Goal: Task Accomplishment & Management: Manage account settings

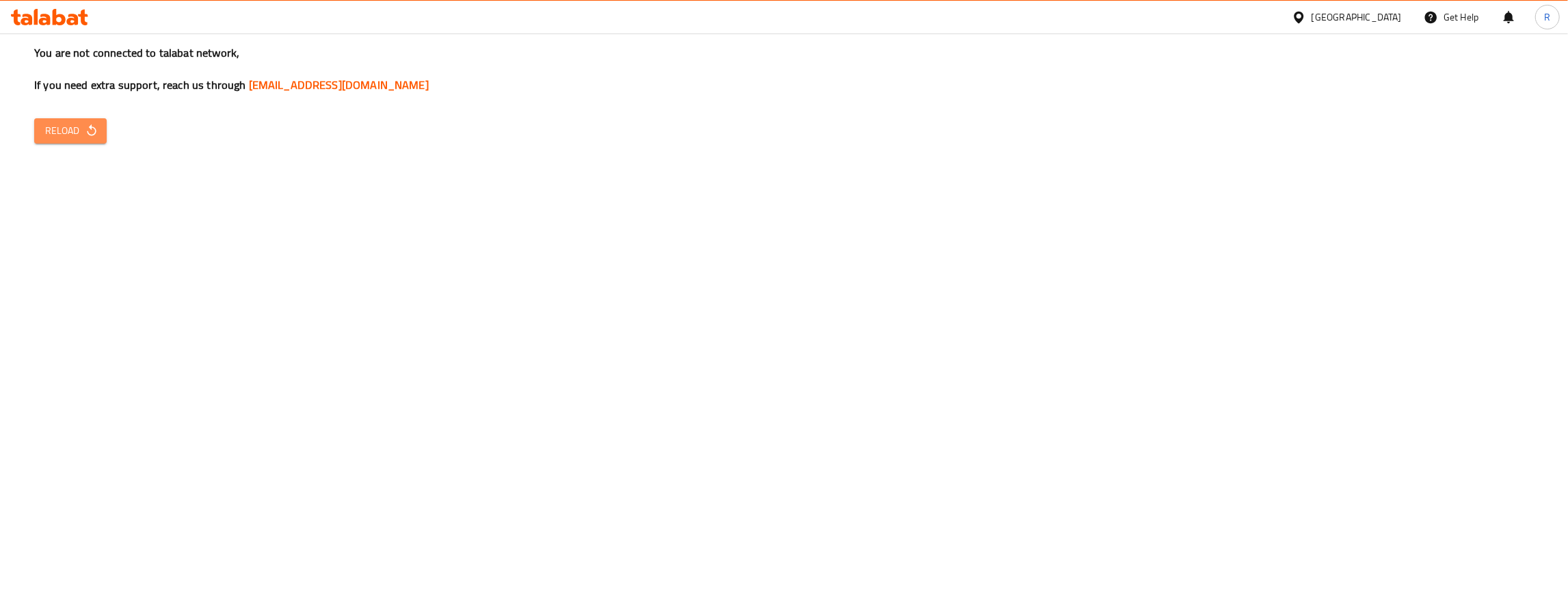
click at [62, 131] on span "Reload" at bounding box center [71, 131] width 50 height 17
click at [66, 142] on button "Reload" at bounding box center [70, 130] width 73 height 25
click at [933, 105] on div "You are not connected to talabat network, If you need extra support, reach us t…" at bounding box center [784, 308] width 1568 height 616
click at [51, 130] on span "Reload" at bounding box center [71, 131] width 50 height 17
click at [1386, 20] on div "[GEOGRAPHIC_DATA]" at bounding box center [1356, 17] width 90 height 15
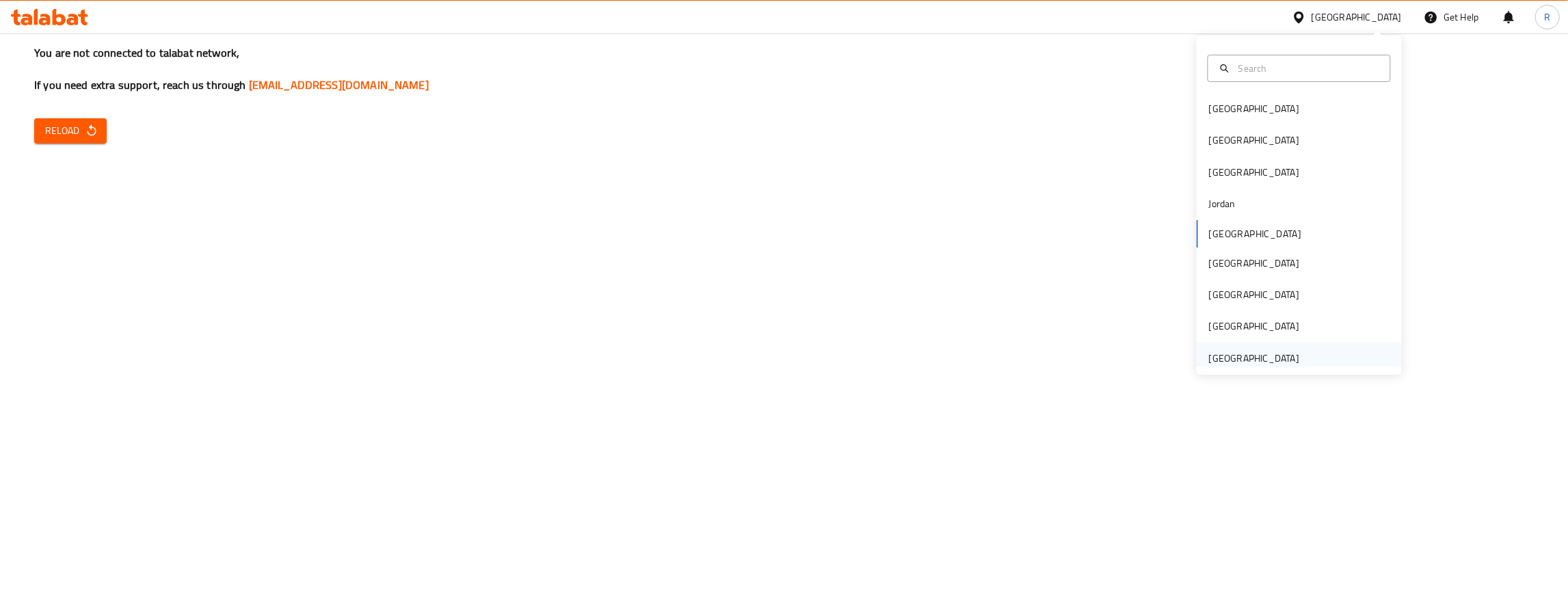
click at [1250, 351] on div "United Arab Emirates" at bounding box center [1253, 358] width 90 height 15
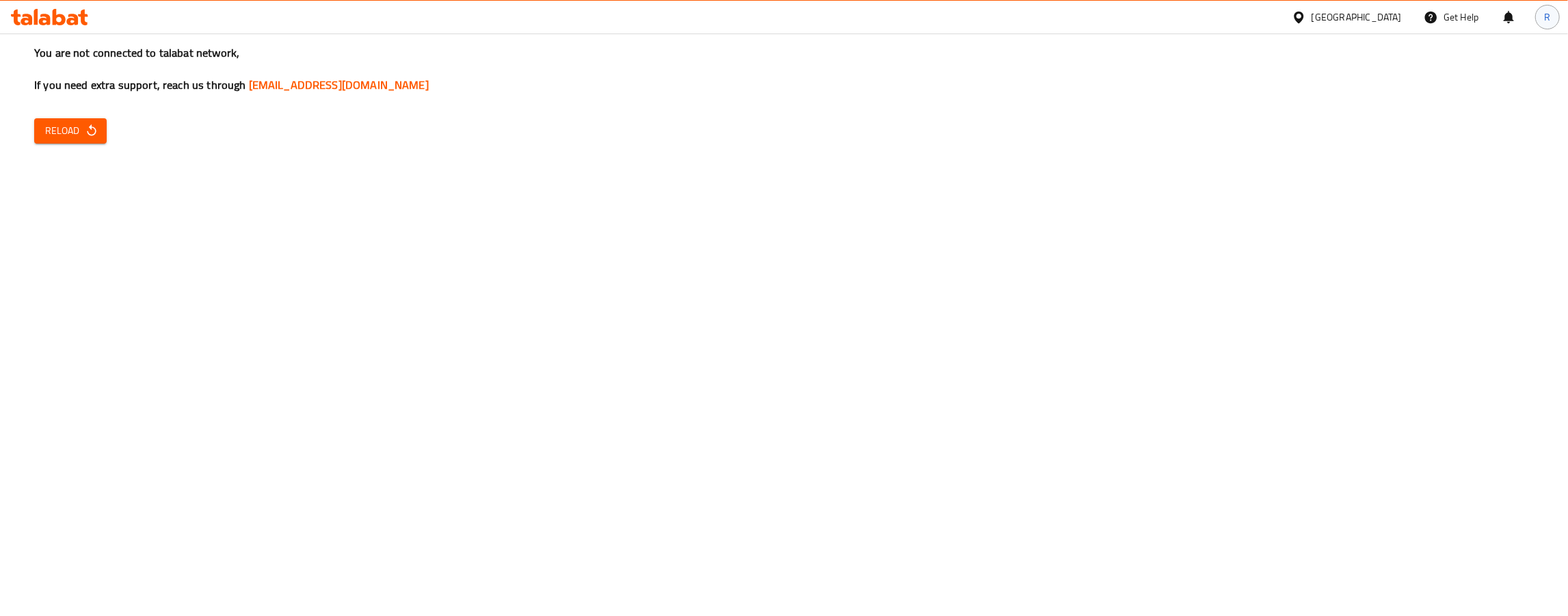
click at [1536, 19] on div "R" at bounding box center [1547, 17] width 24 height 24
click at [1396, 143] on span "Logout" at bounding box center [1394, 145] width 33 height 20
click at [81, 137] on span "Reload" at bounding box center [71, 131] width 50 height 17
click at [85, 127] on icon "button" at bounding box center [91, 130] width 14 height 14
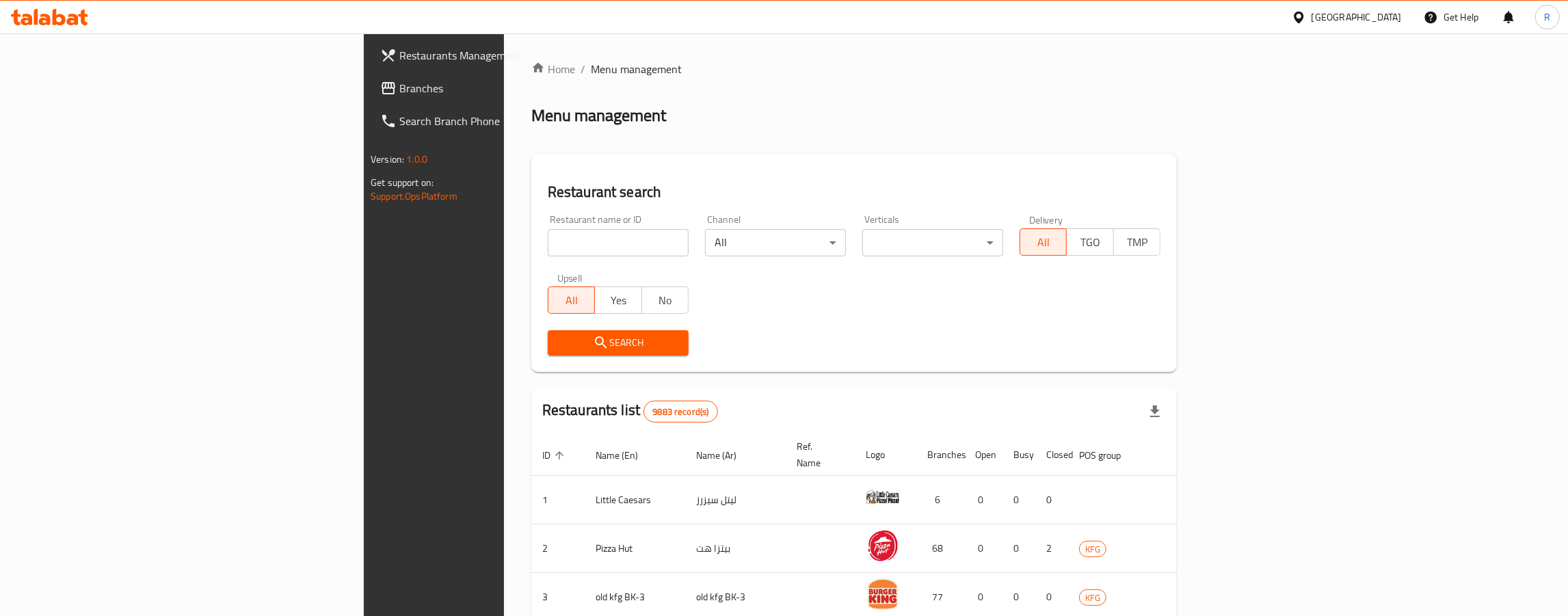
click at [548, 238] on input "search" at bounding box center [618, 243] width 141 height 27
type input "Indian Palace"
click at [559, 345] on span "Search" at bounding box center [618, 343] width 119 height 17
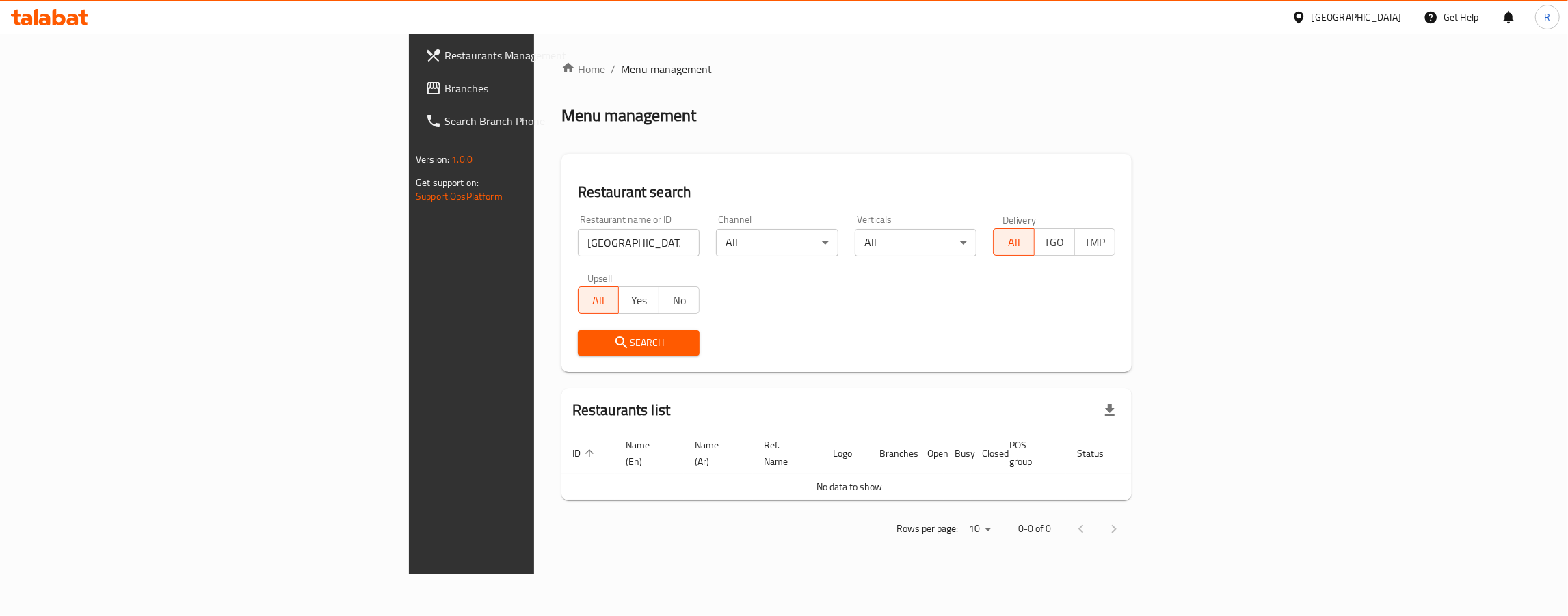
click at [1312, 14] on div at bounding box center [1302, 17] width 20 height 15
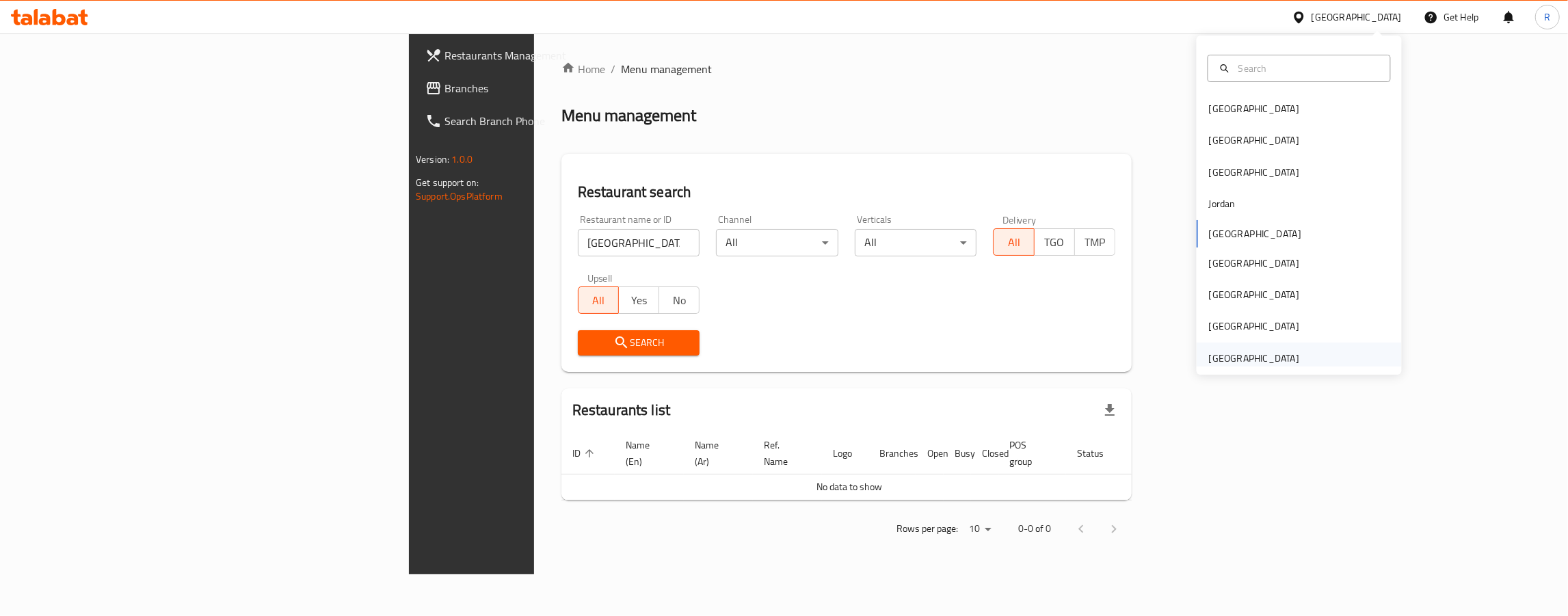
click at [1215, 354] on div "United Arab Emirates" at bounding box center [1253, 358] width 90 height 15
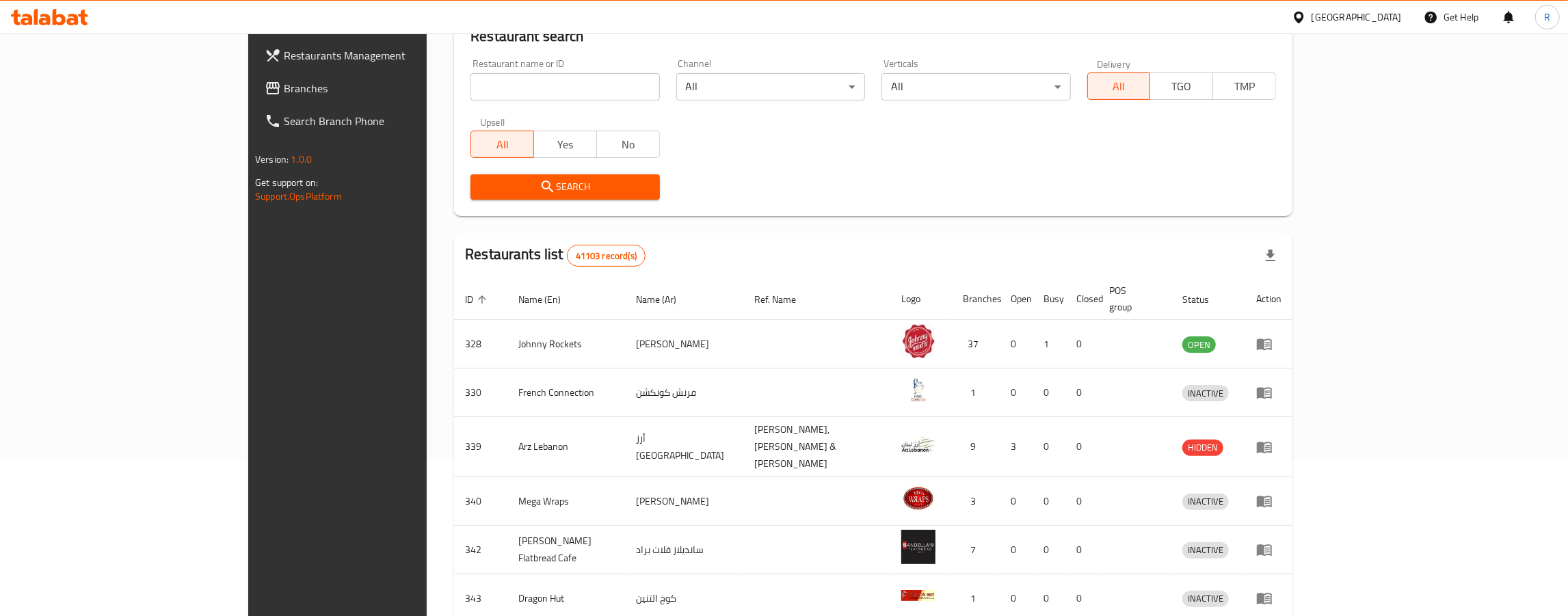
scroll to position [165, 0]
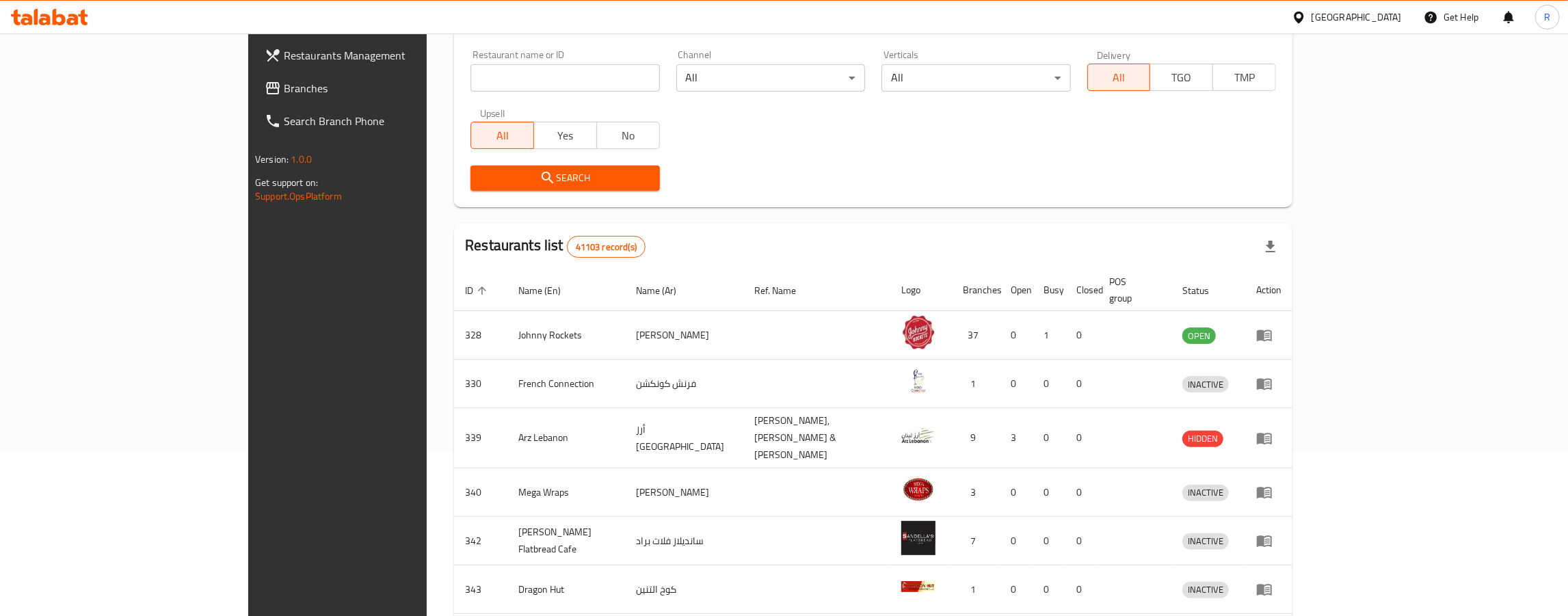
click at [470, 64] on input "search" at bounding box center [564, 78] width 189 height 27
type input "Indian Palace"
click at [482, 184] on span "Search" at bounding box center [565, 178] width 167 height 17
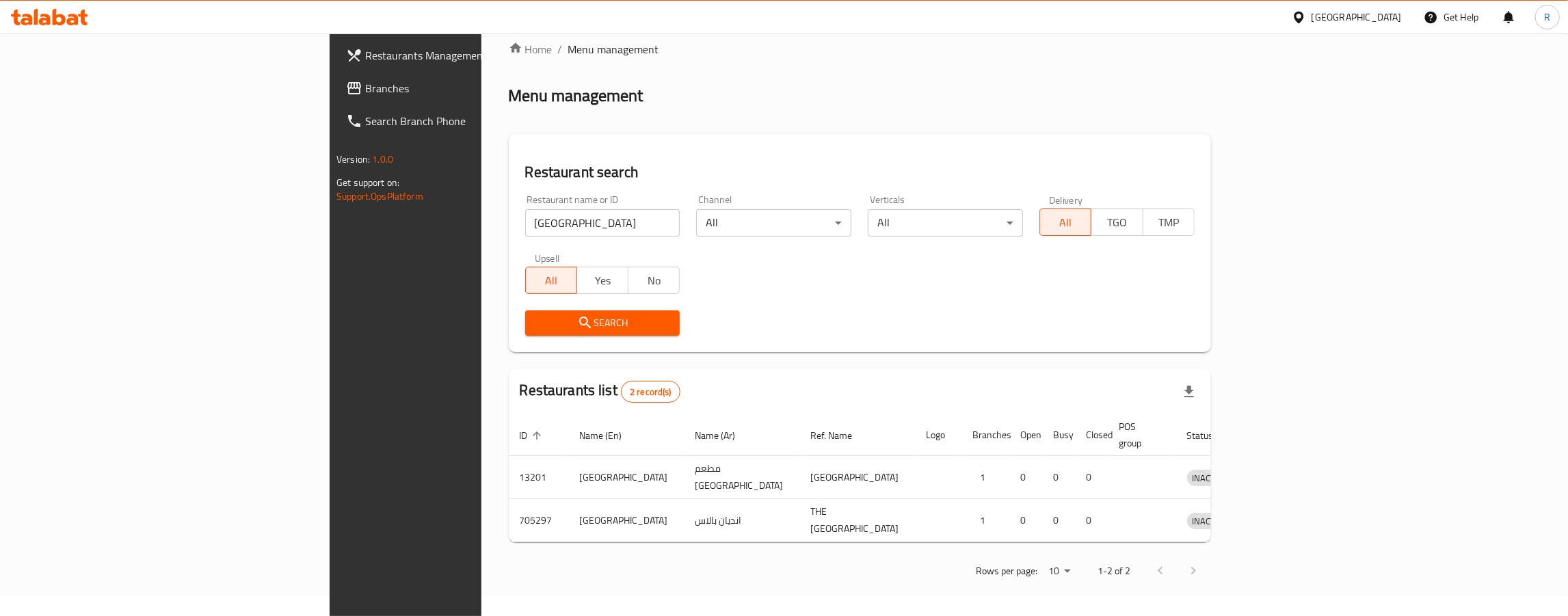
scroll to position [0, 0]
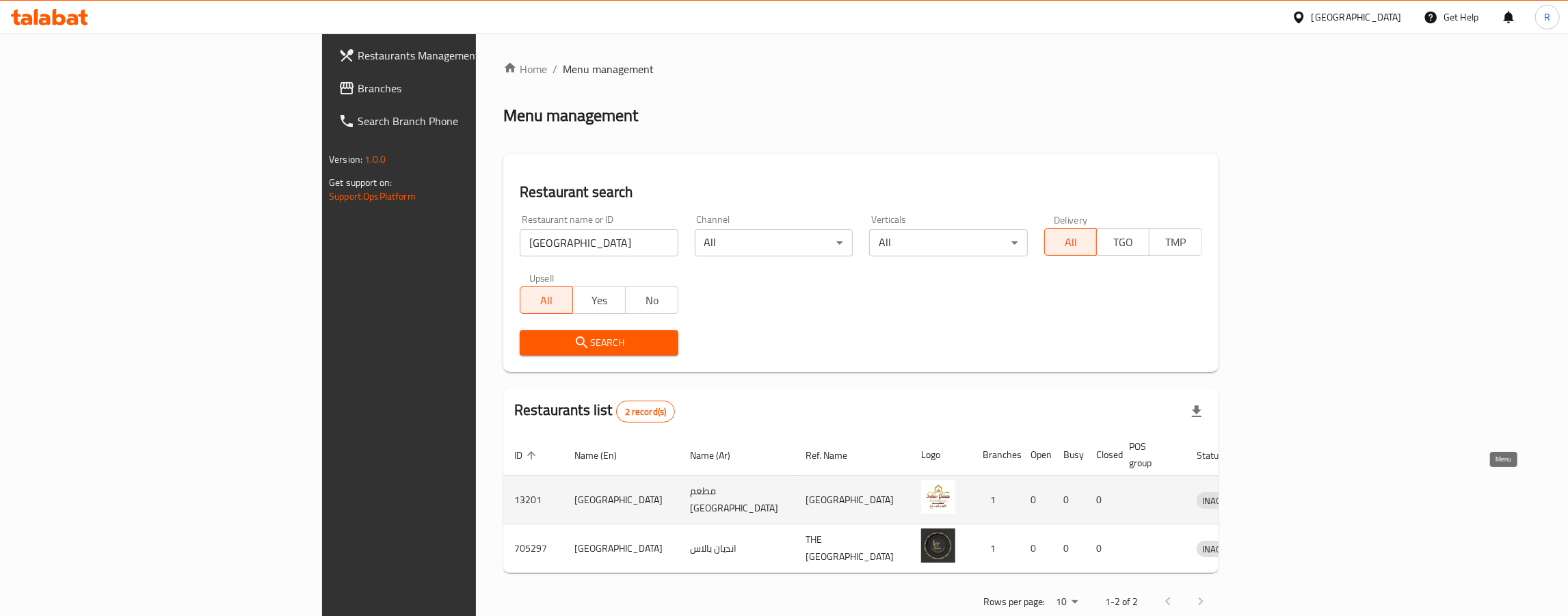
click at [1287, 495] on icon "enhanced table" at bounding box center [1279, 501] width 15 height 12
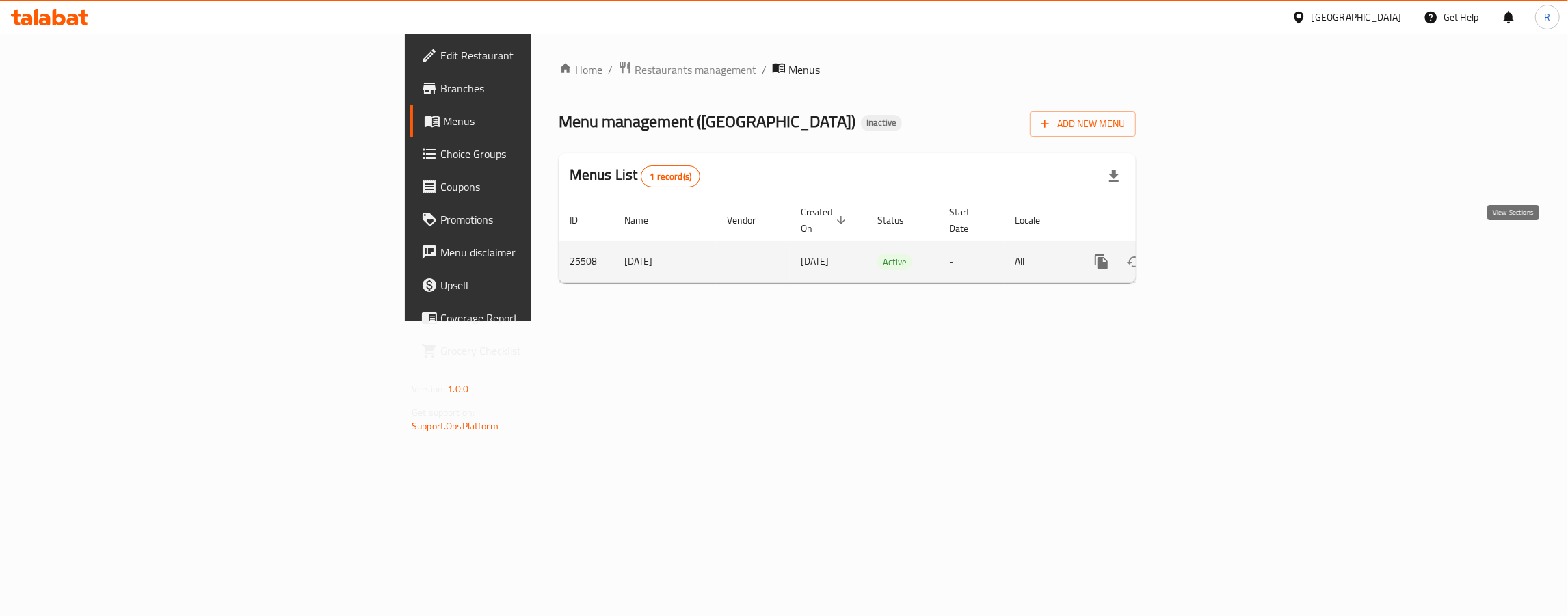
click at [1208, 253] on icon "enhanced table" at bounding box center [1199, 261] width 17 height 17
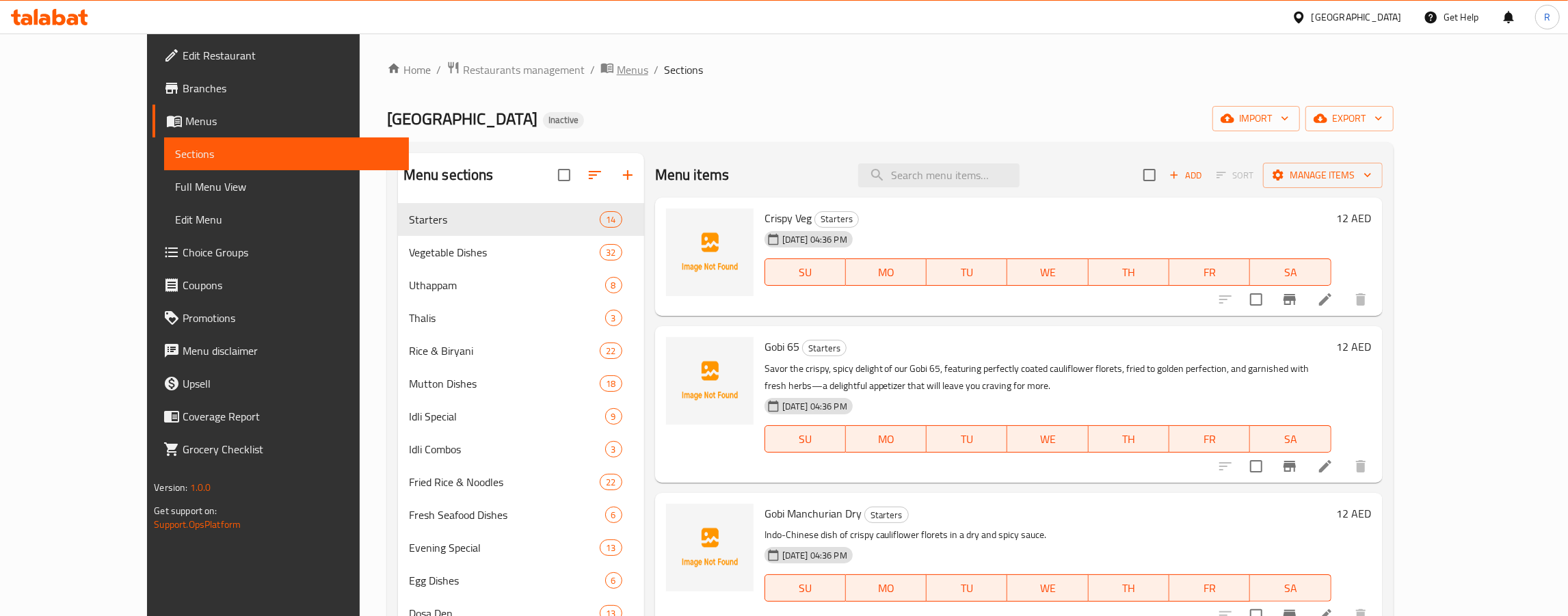
click at [617, 71] on span "Menus" at bounding box center [633, 69] width 32 height 17
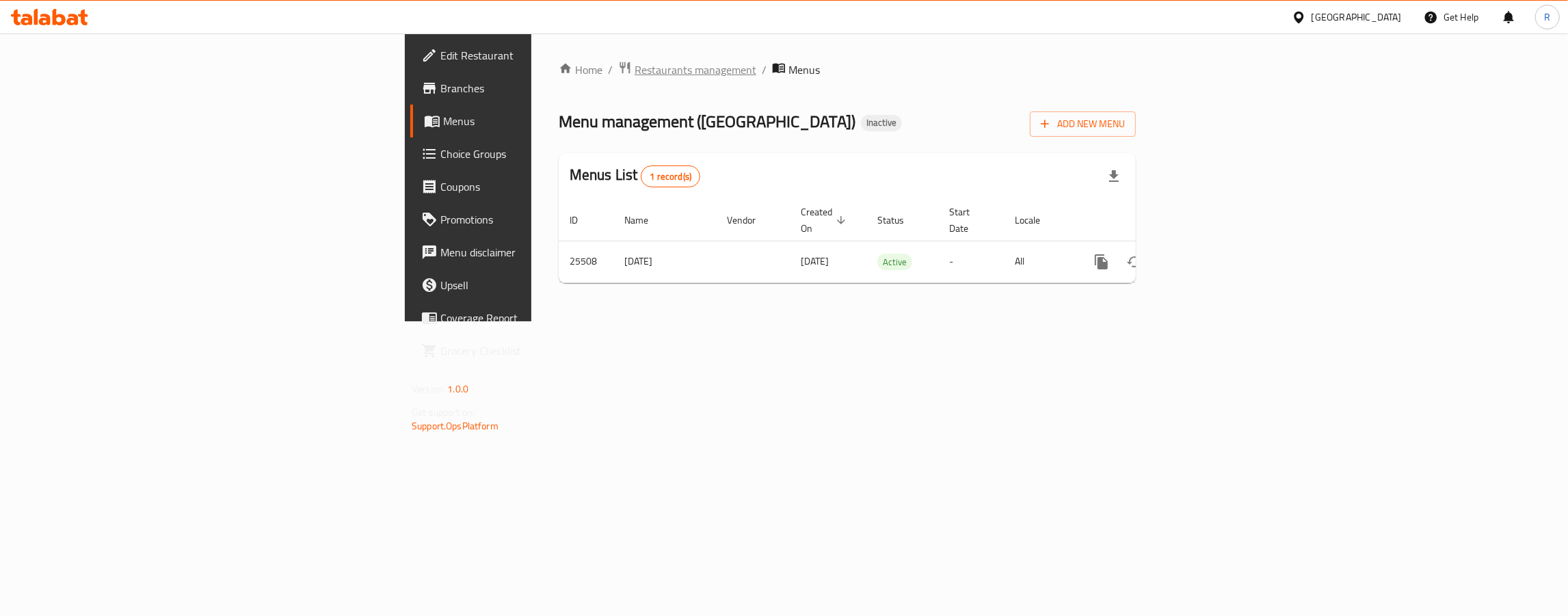
click at [634, 71] on span "Restaurants management" at bounding box center [695, 69] width 122 height 17
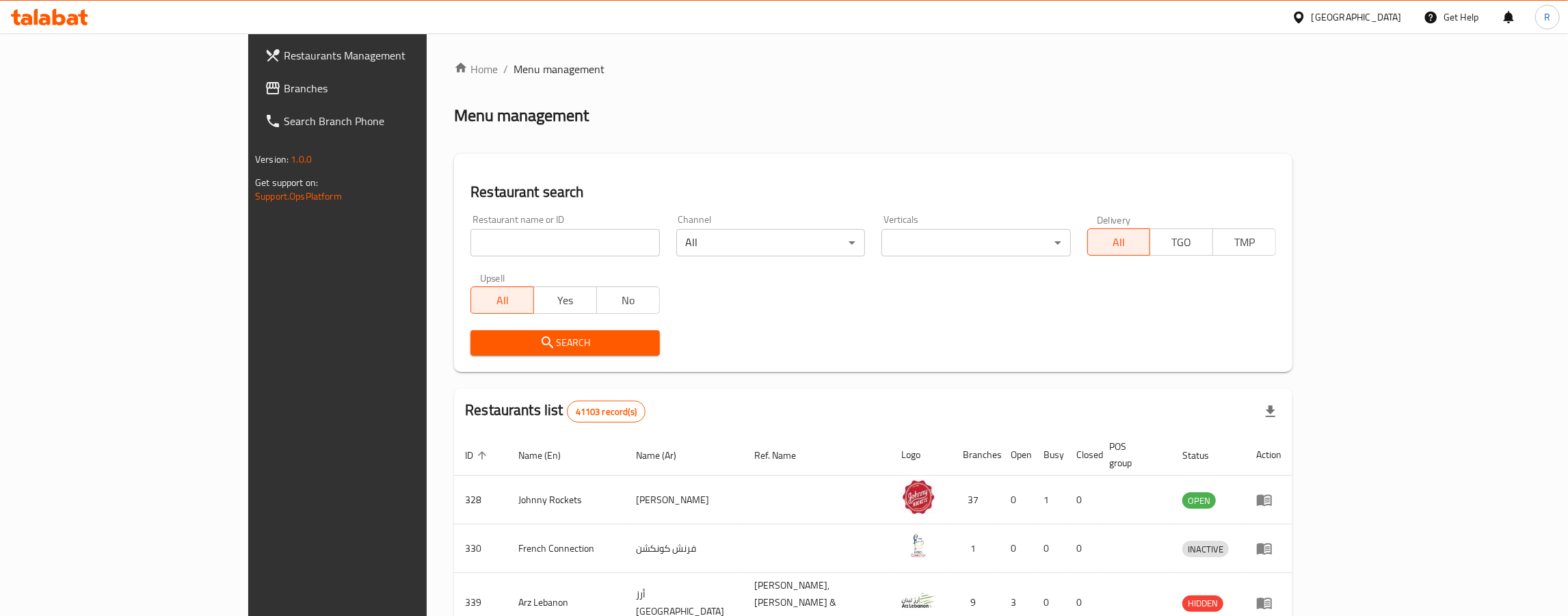
click at [470, 251] on input "search" at bounding box center [564, 243] width 189 height 27
type input "[GEOGRAPHIC_DATA]"
click at [482, 340] on span "Search" at bounding box center [565, 343] width 167 height 17
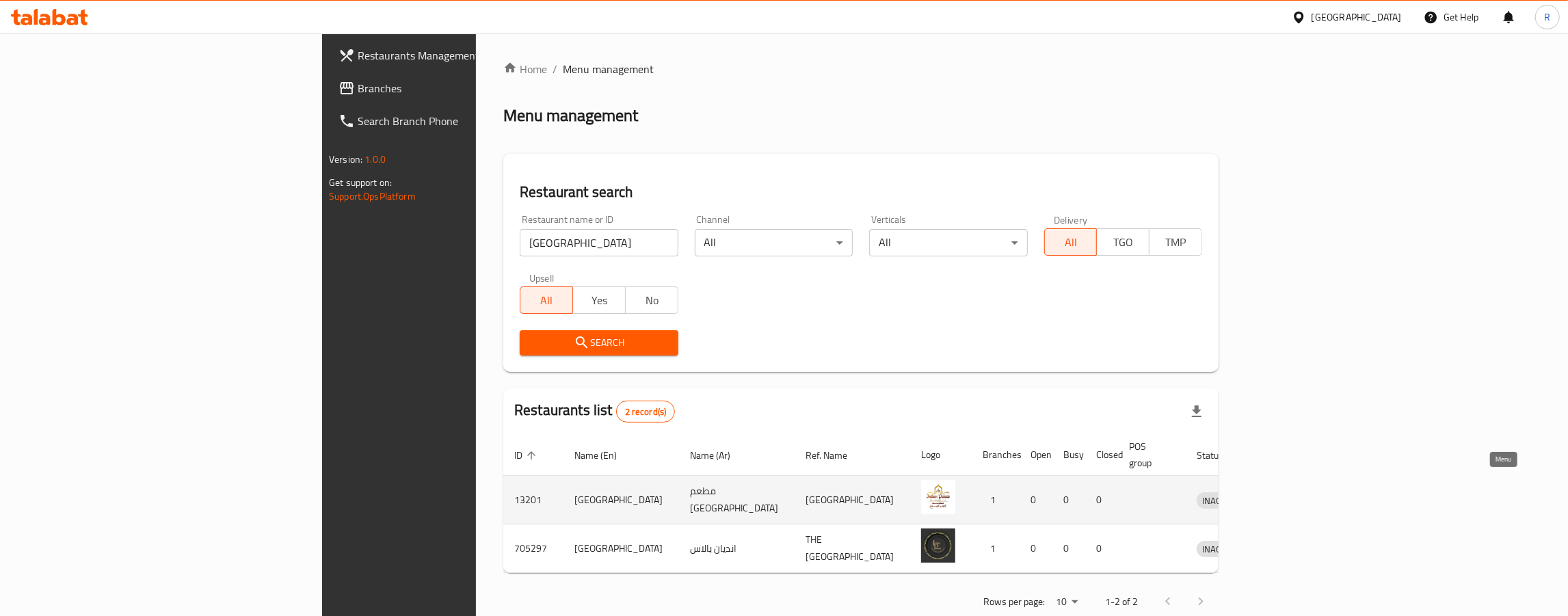
click at [1287, 495] on icon "enhanced table" at bounding box center [1279, 501] width 15 height 12
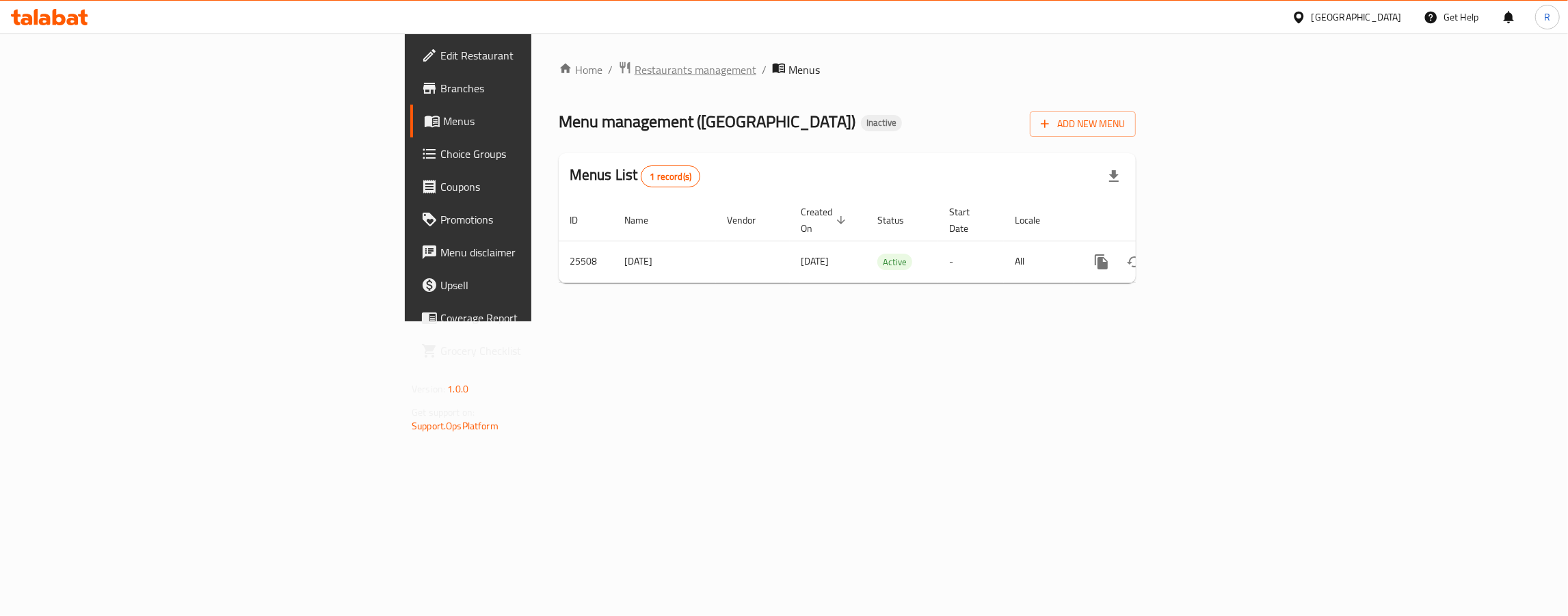
click at [634, 65] on span "Restaurants management" at bounding box center [695, 69] width 122 height 17
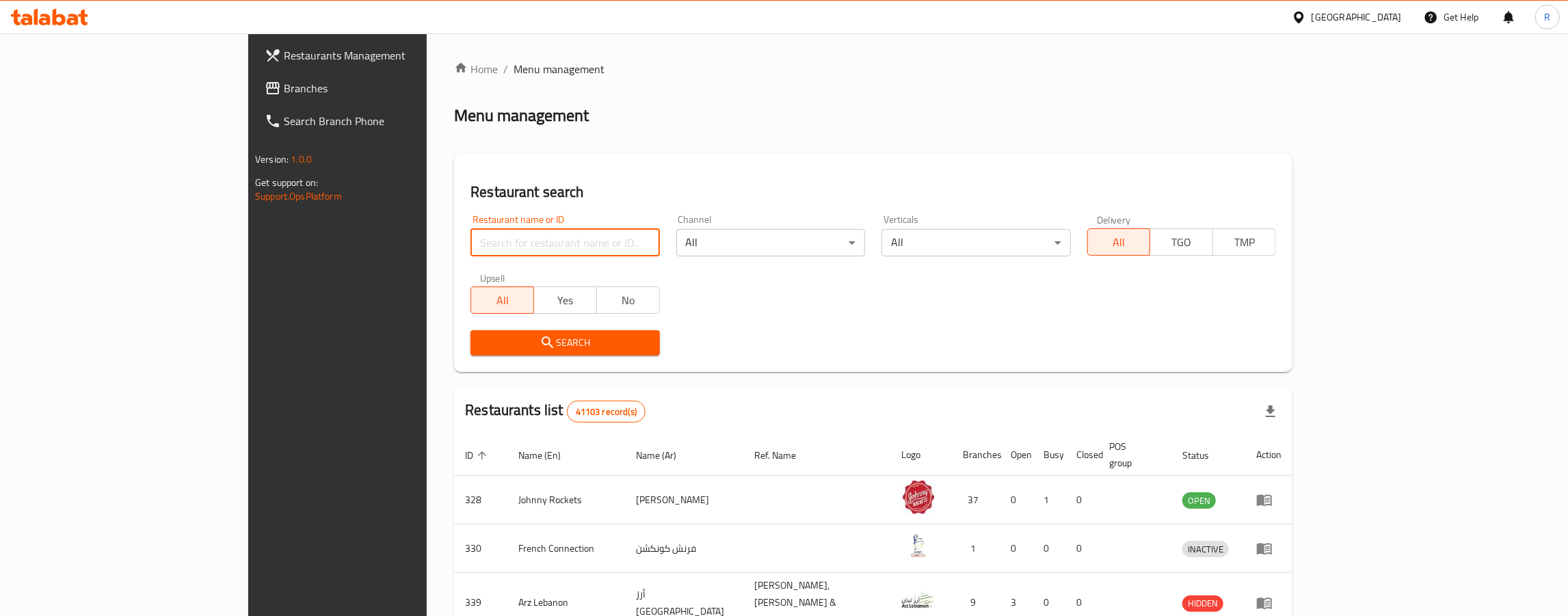
click at [470, 255] on input "search" at bounding box center [564, 243] width 189 height 27
type input "[GEOGRAPHIC_DATA]"
click at [487, 346] on span "Search" at bounding box center [565, 343] width 167 height 17
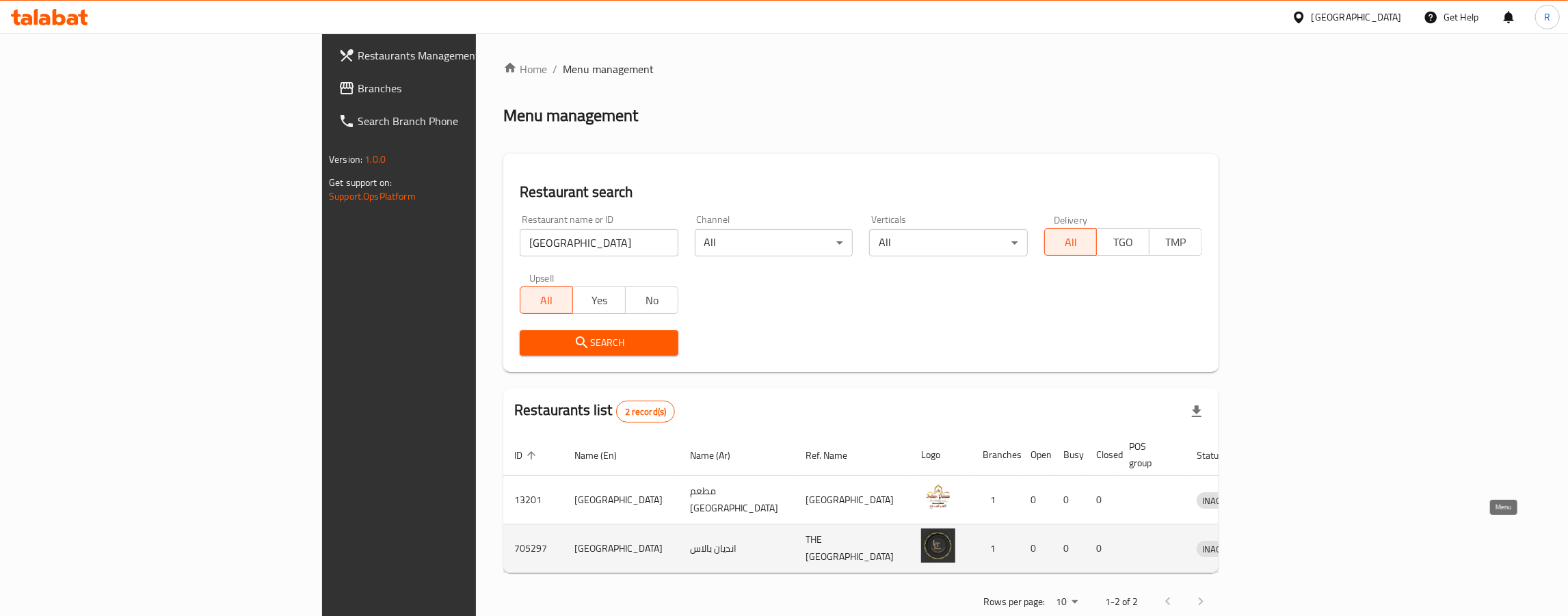
click at [1287, 543] on icon "enhanced table" at bounding box center [1279, 549] width 15 height 12
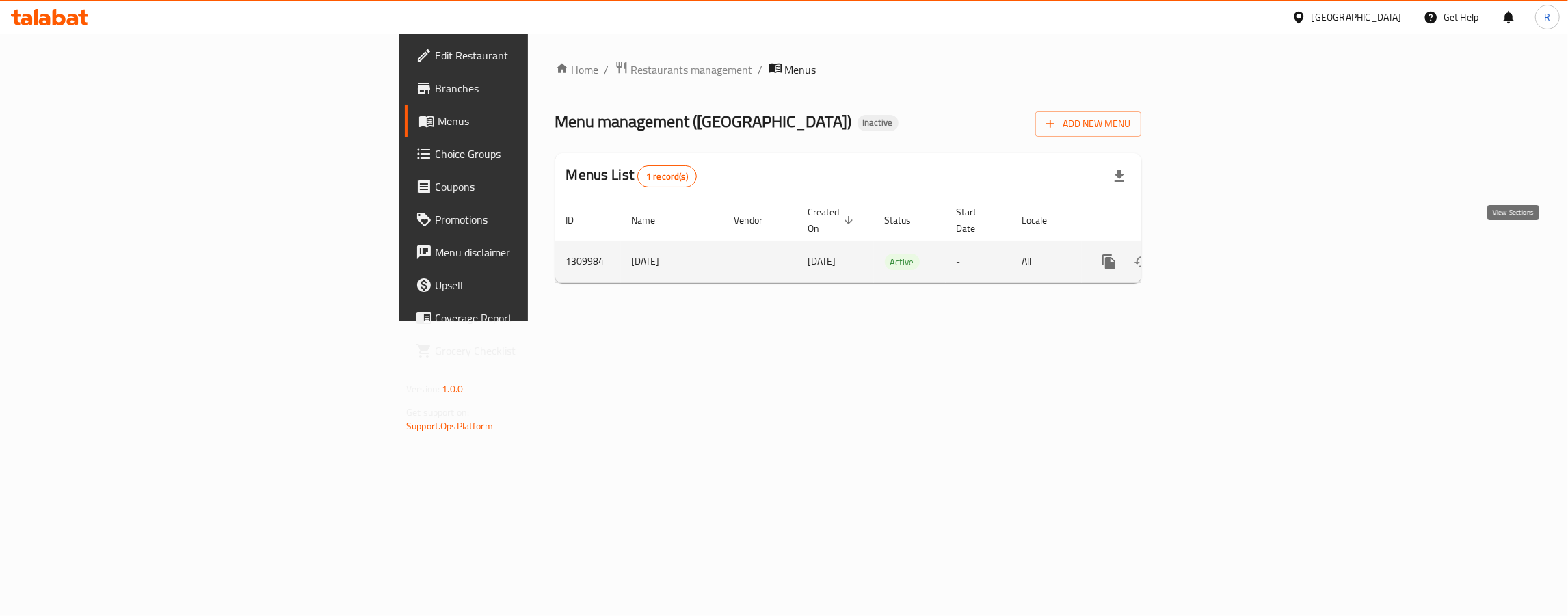
click at [1214, 255] on icon "enhanced table" at bounding box center [1207, 261] width 12 height 12
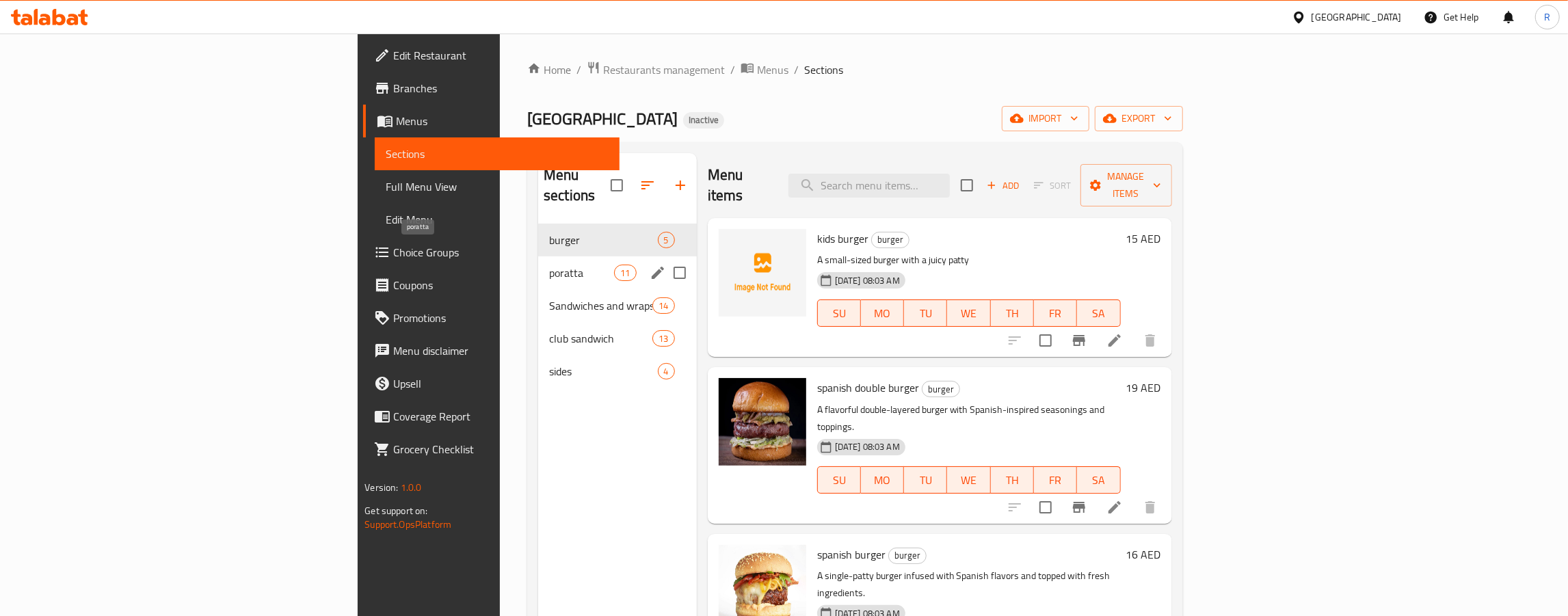
click at [549, 265] on span "poratta" at bounding box center [582, 273] width 65 height 17
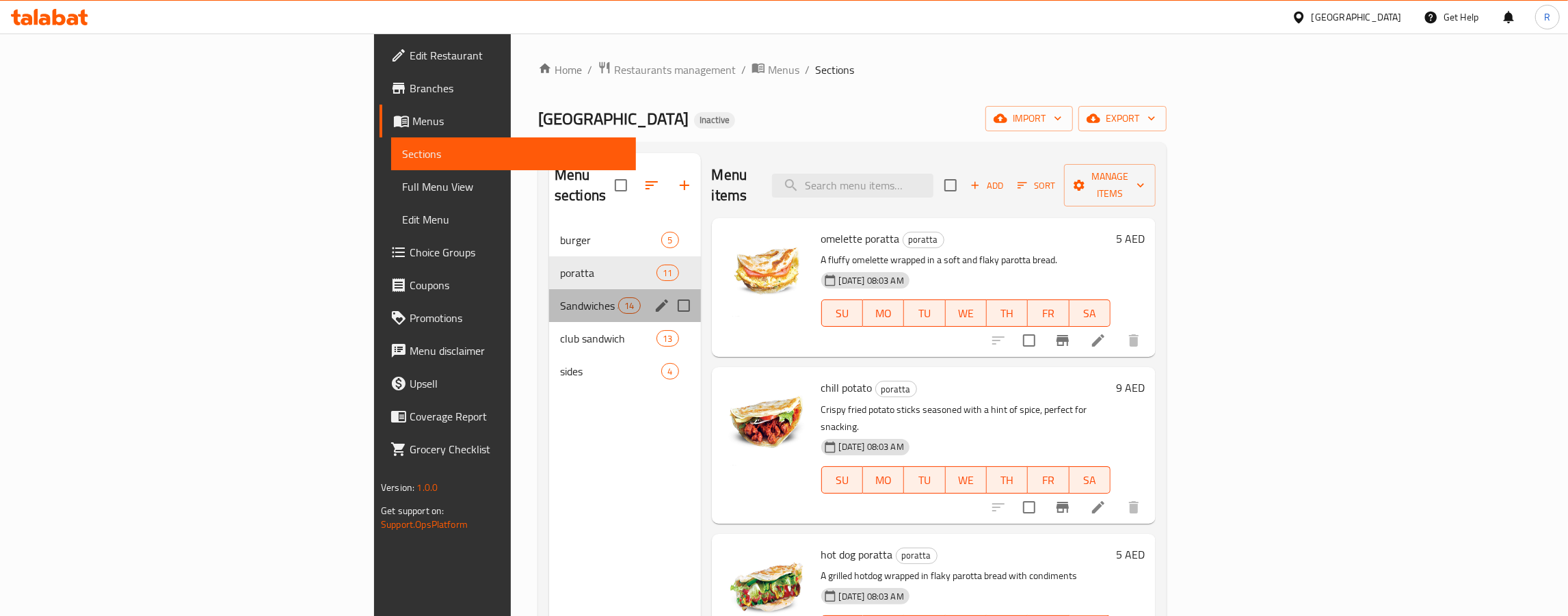
click at [549, 294] on div "Sandwiches and wraps 14" at bounding box center [625, 306] width 152 height 33
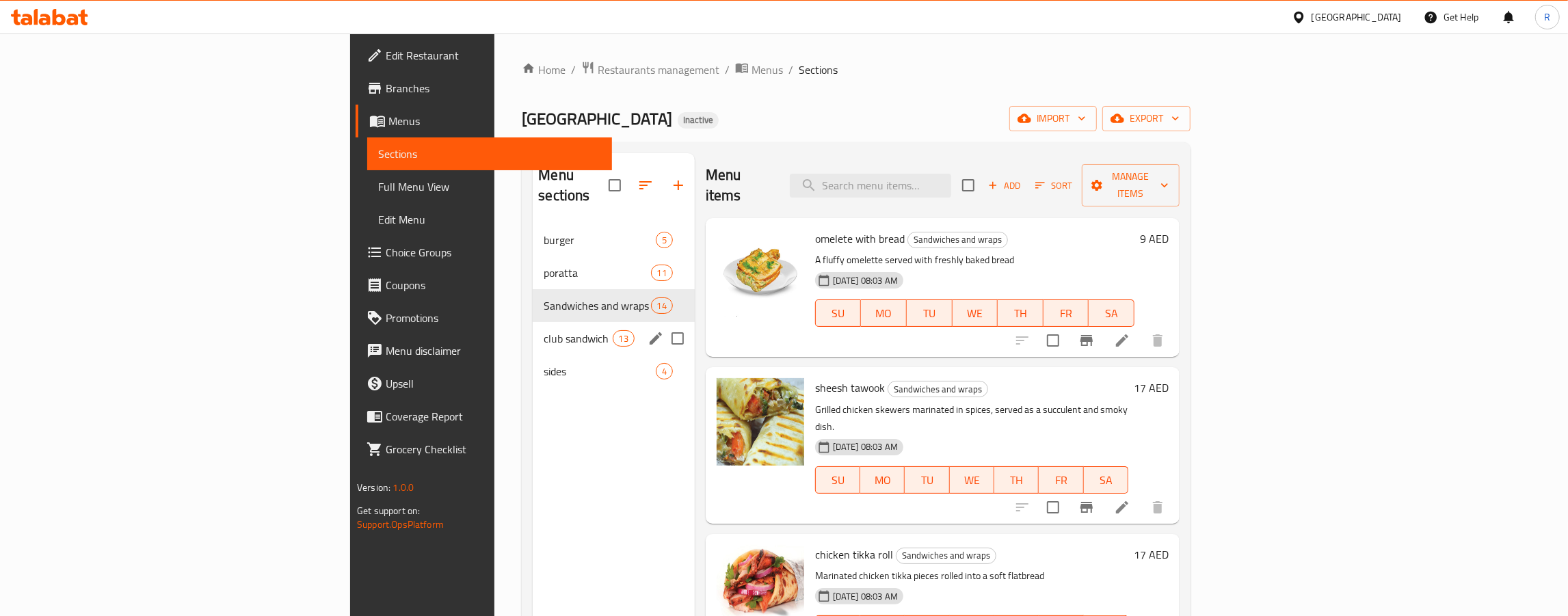
click at [544, 330] on span "club sandwich" at bounding box center [577, 338] width 68 height 17
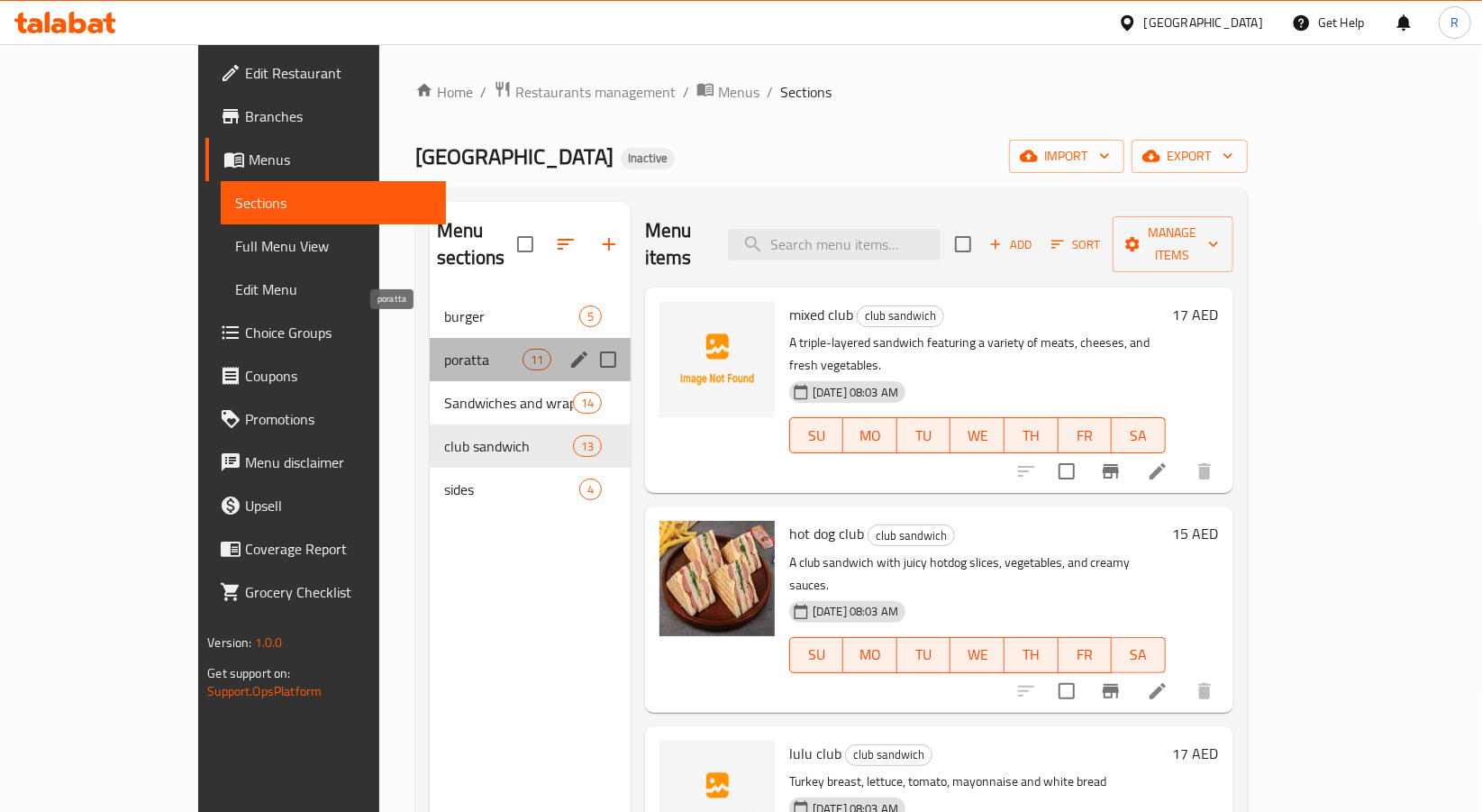
click at [444, 349] on span "poratta" at bounding box center [483, 360] width 79 height 22
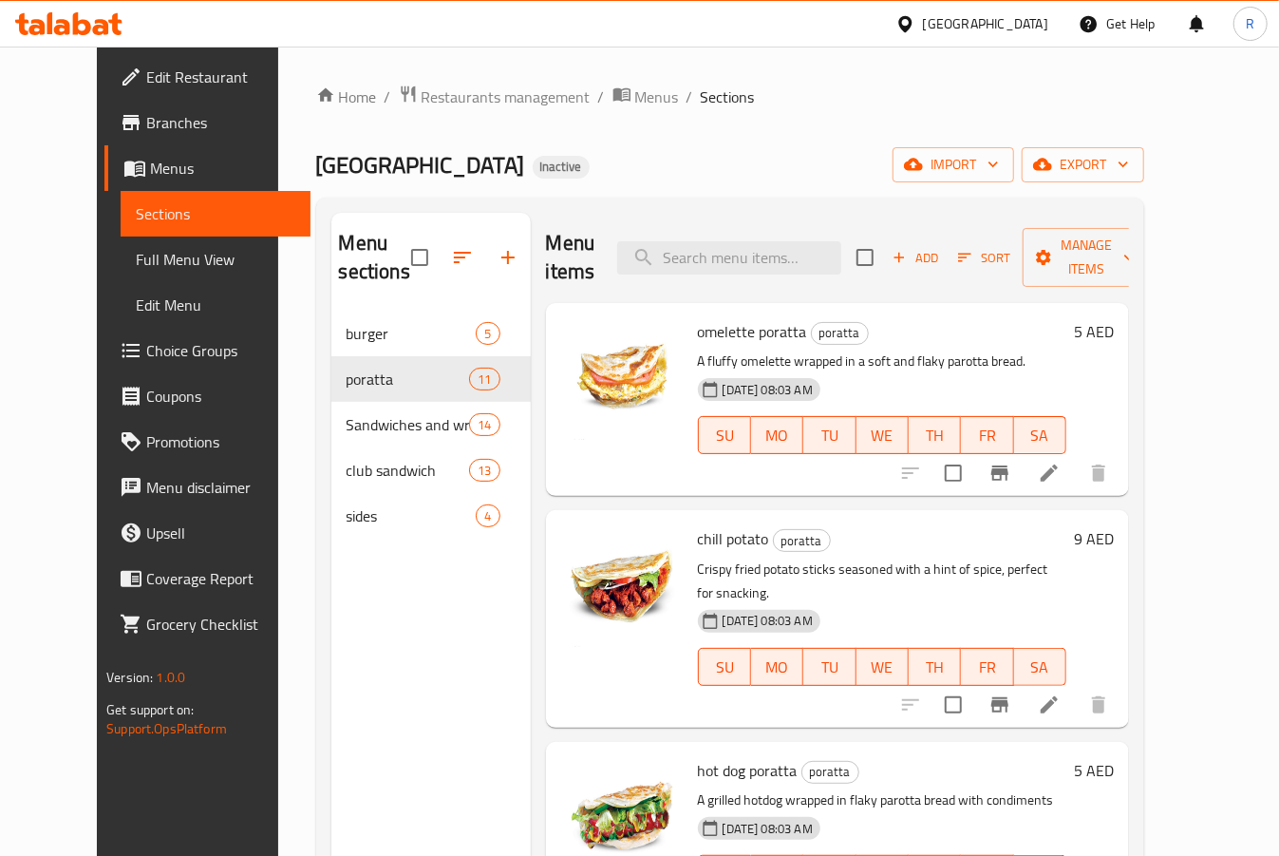
click at [146, 129] on span "Branches" at bounding box center [220, 122] width 149 height 23
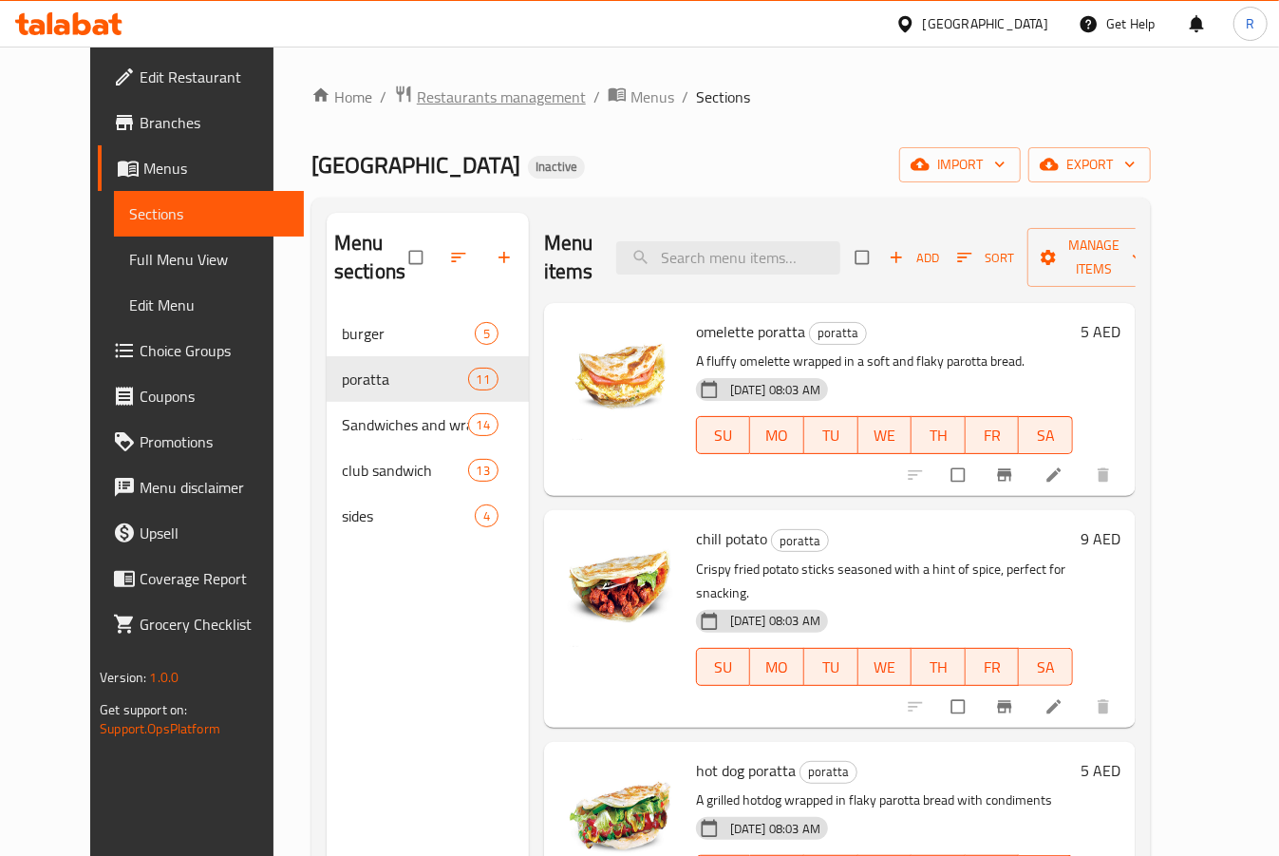
click at [417, 93] on span "Restaurants management" at bounding box center [501, 96] width 169 height 23
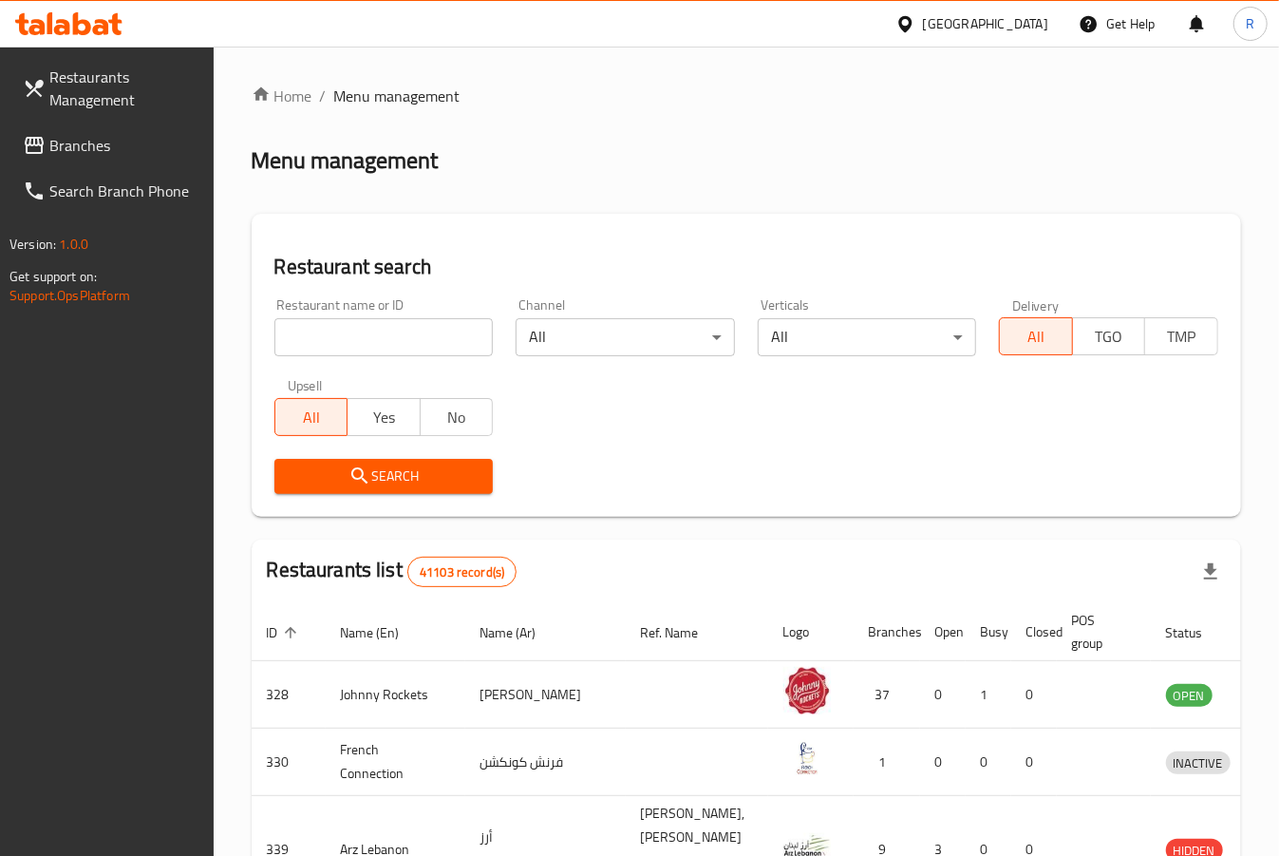
click at [366, 358] on div "Restaurant name or ID Restaurant name or ID" at bounding box center [384, 327] width 242 height 81
click at [363, 340] on input "search" at bounding box center [383, 337] width 219 height 38
type input "[GEOGRAPHIC_DATA]"
click at [362, 487] on icon "submit" at bounding box center [360, 475] width 23 height 23
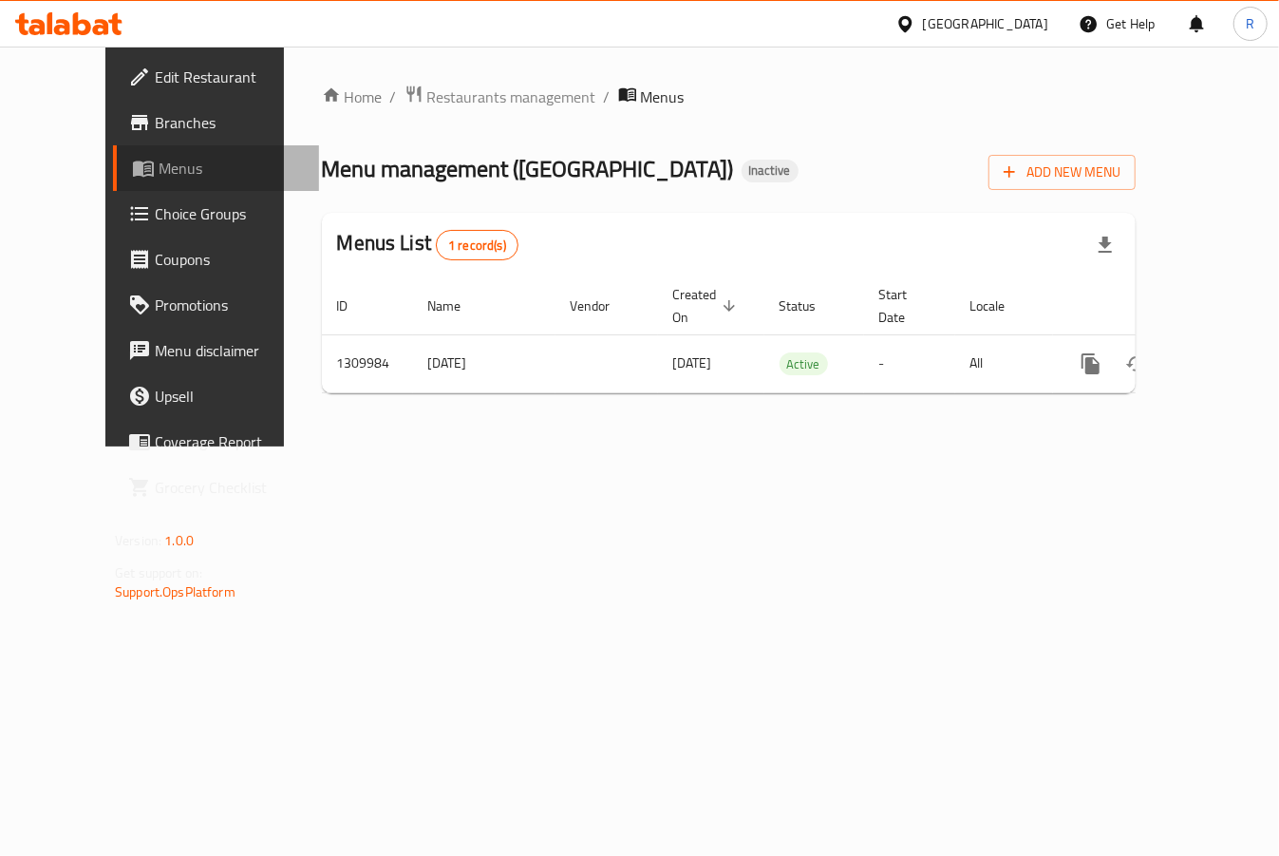
click at [132, 166] on icon at bounding box center [143, 168] width 23 height 23
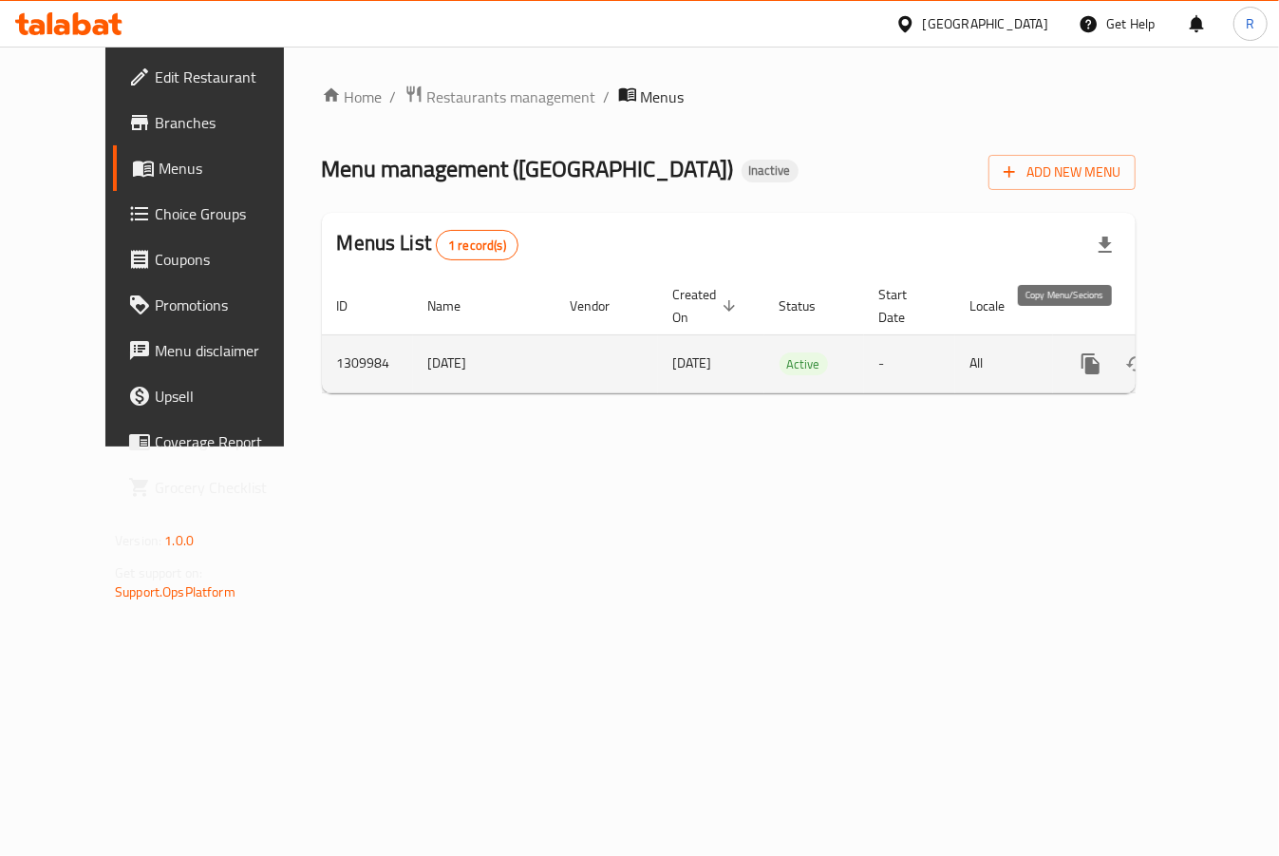
click at [1080, 352] on icon "more" at bounding box center [1091, 363] width 23 height 23
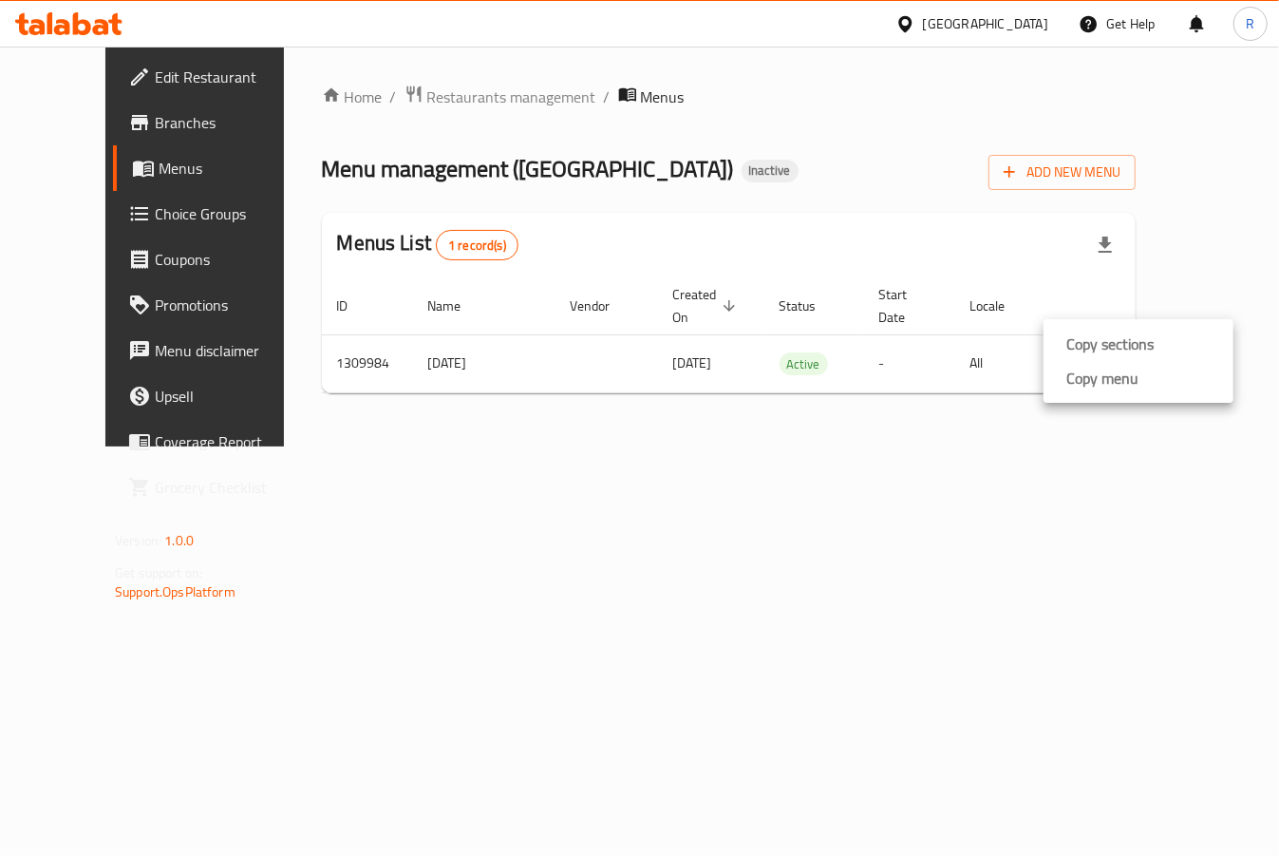
click at [942, 441] on div at bounding box center [639, 428] width 1279 height 856
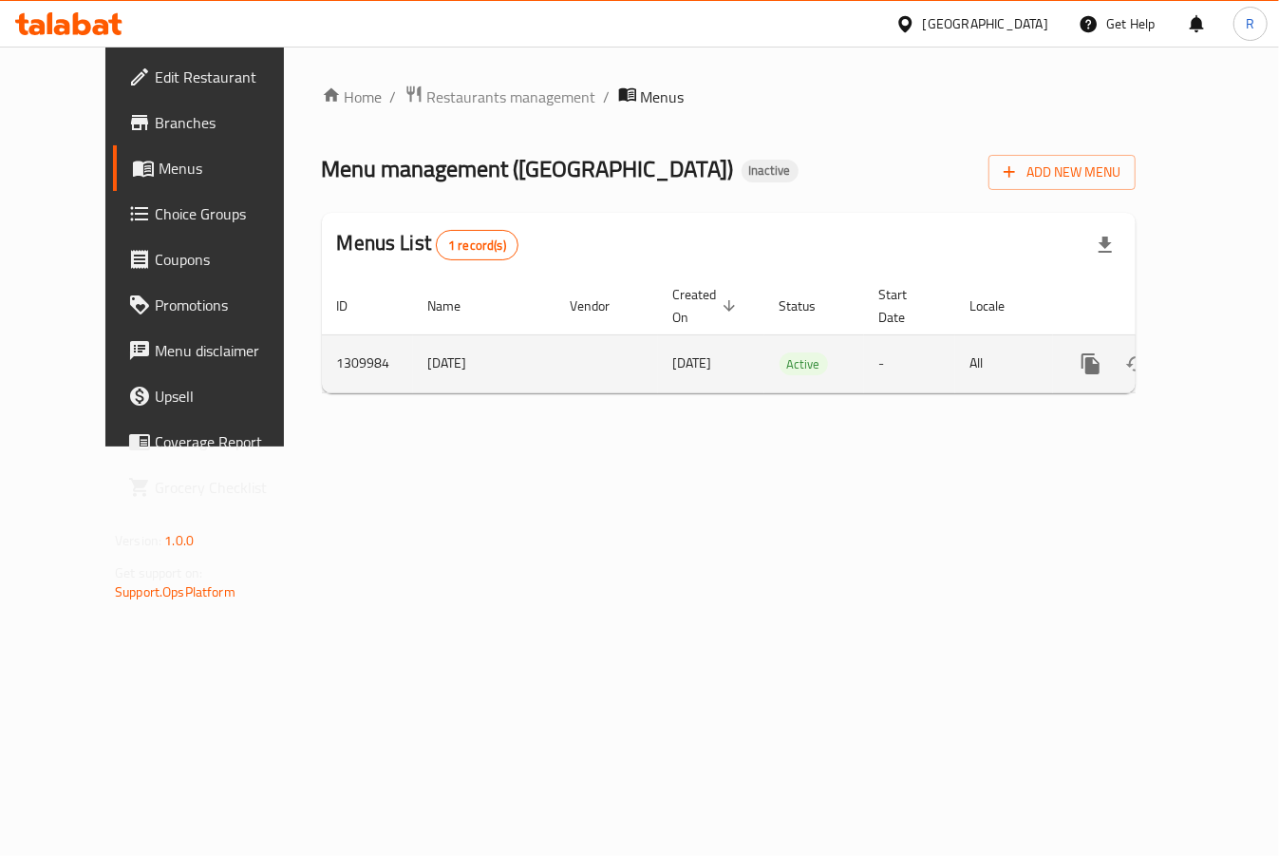
click at [1217, 352] on icon "enhanced table" at bounding box center [1228, 363] width 23 height 23
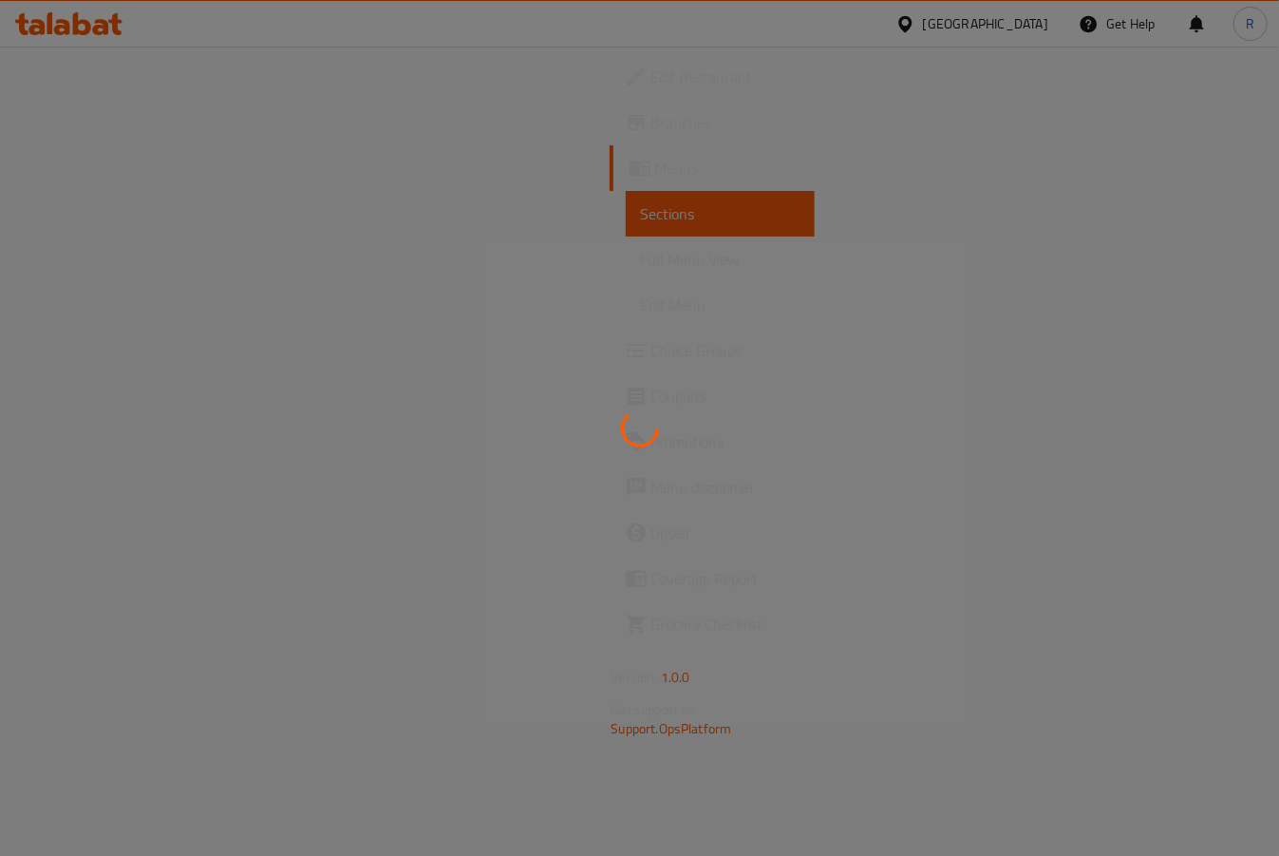
click at [102, 268] on div at bounding box center [639, 428] width 1279 height 856
click at [87, 274] on div at bounding box center [639, 428] width 1279 height 856
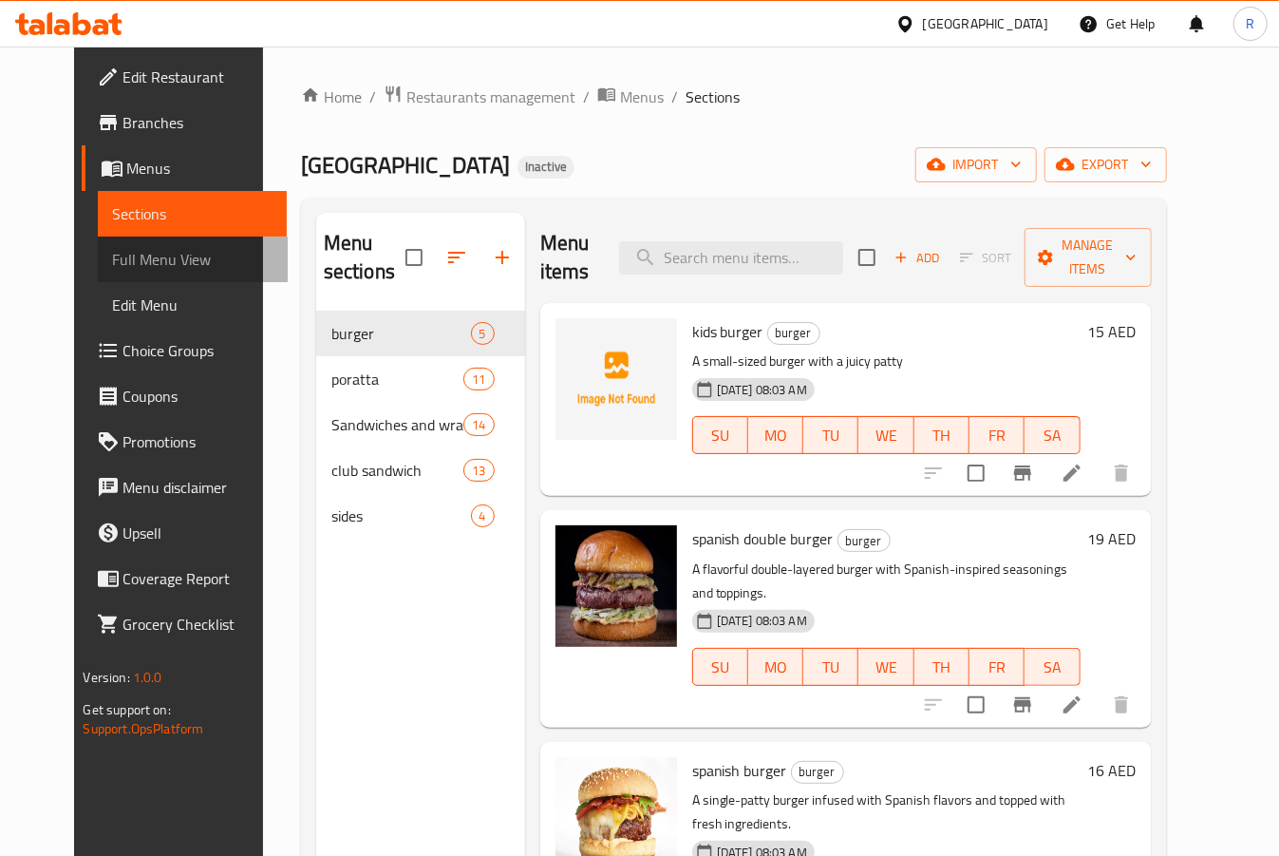
click at [113, 255] on span "Full Menu View" at bounding box center [193, 259] width 160 height 23
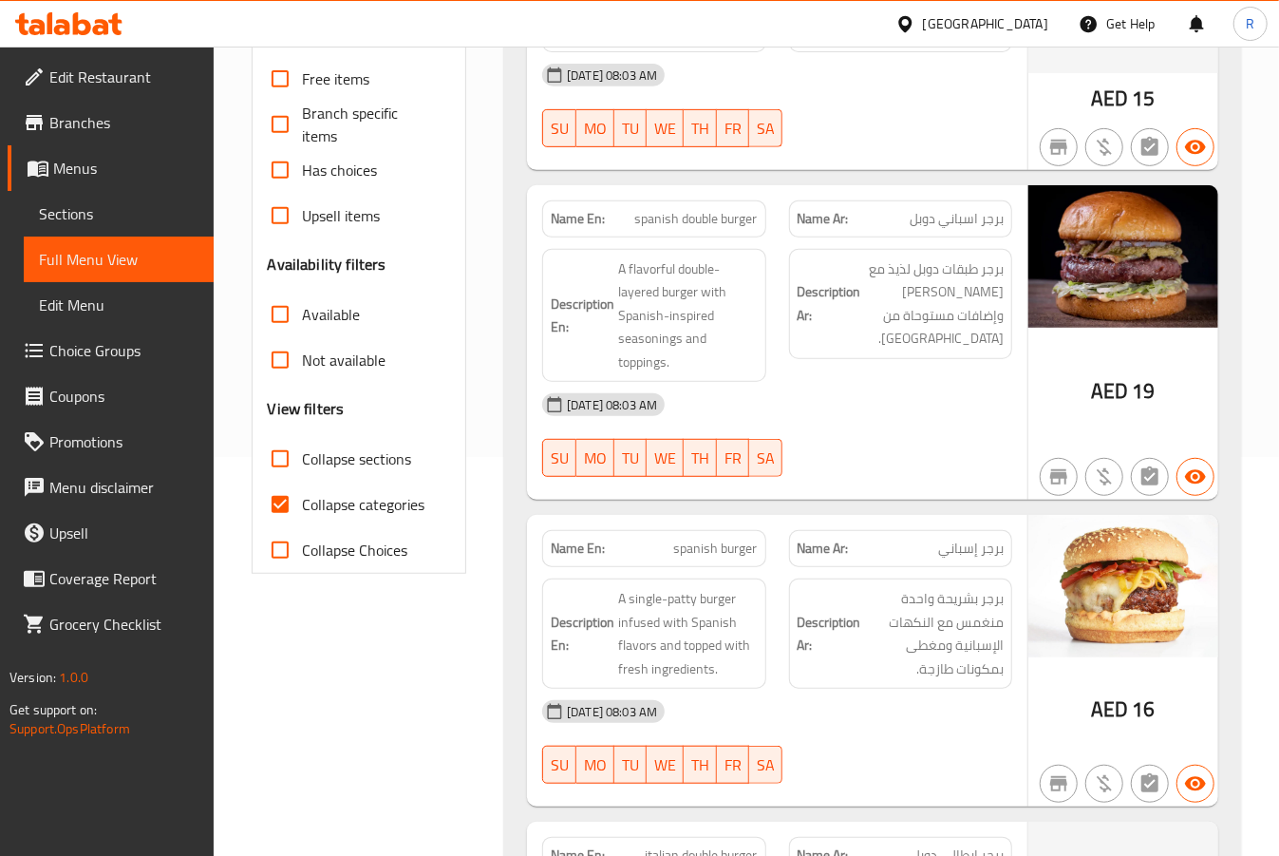
scroll to position [405, 0]
